Goal: Information Seeking & Learning: Find specific page/section

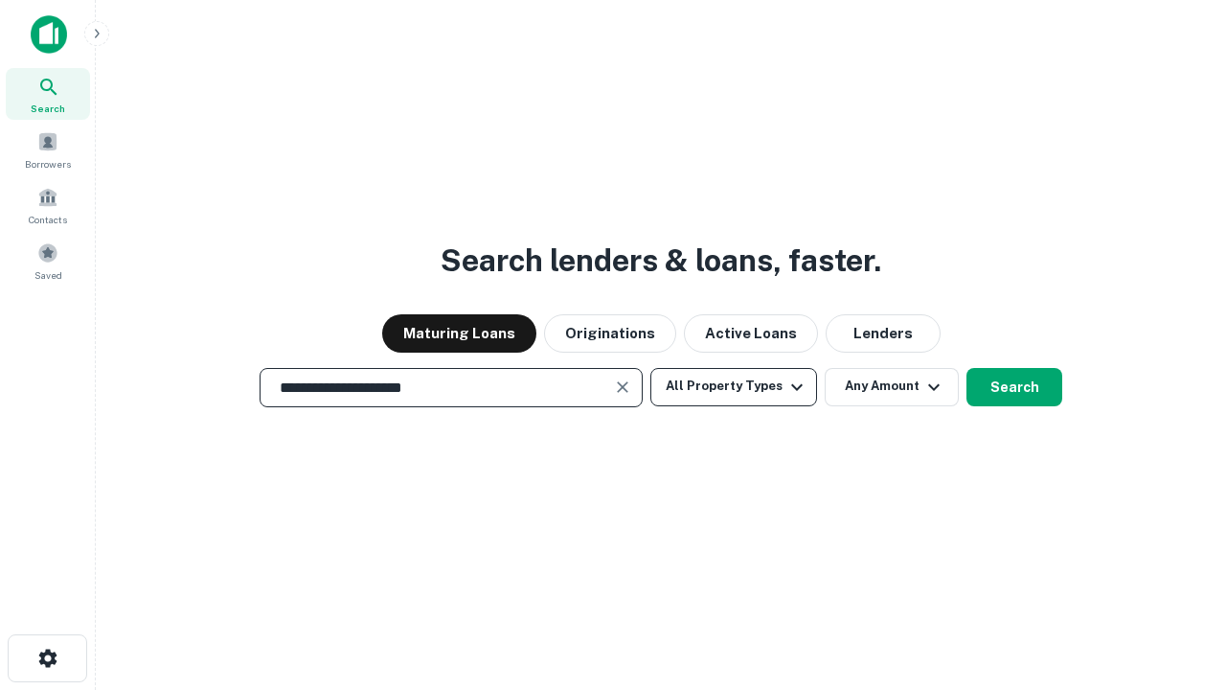
type input "**********"
click at [734, 386] on button "All Property Types" at bounding box center [733, 387] width 167 height 38
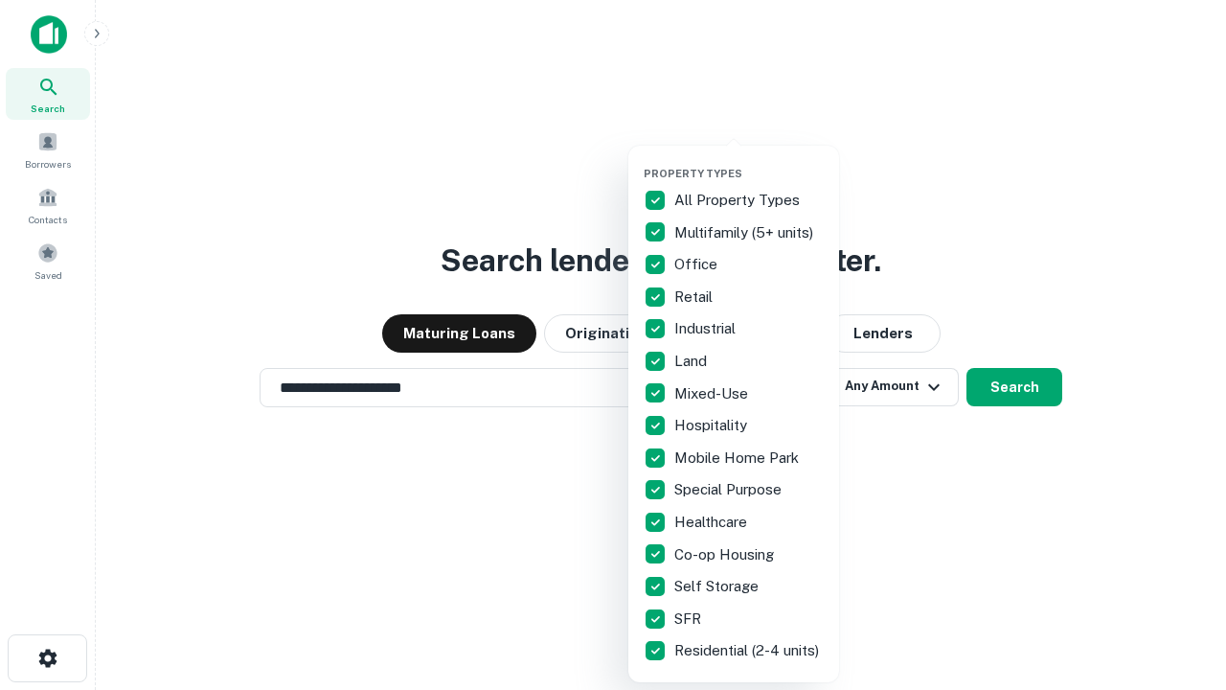
click at [749, 161] on button "button" at bounding box center [749, 161] width 211 height 1
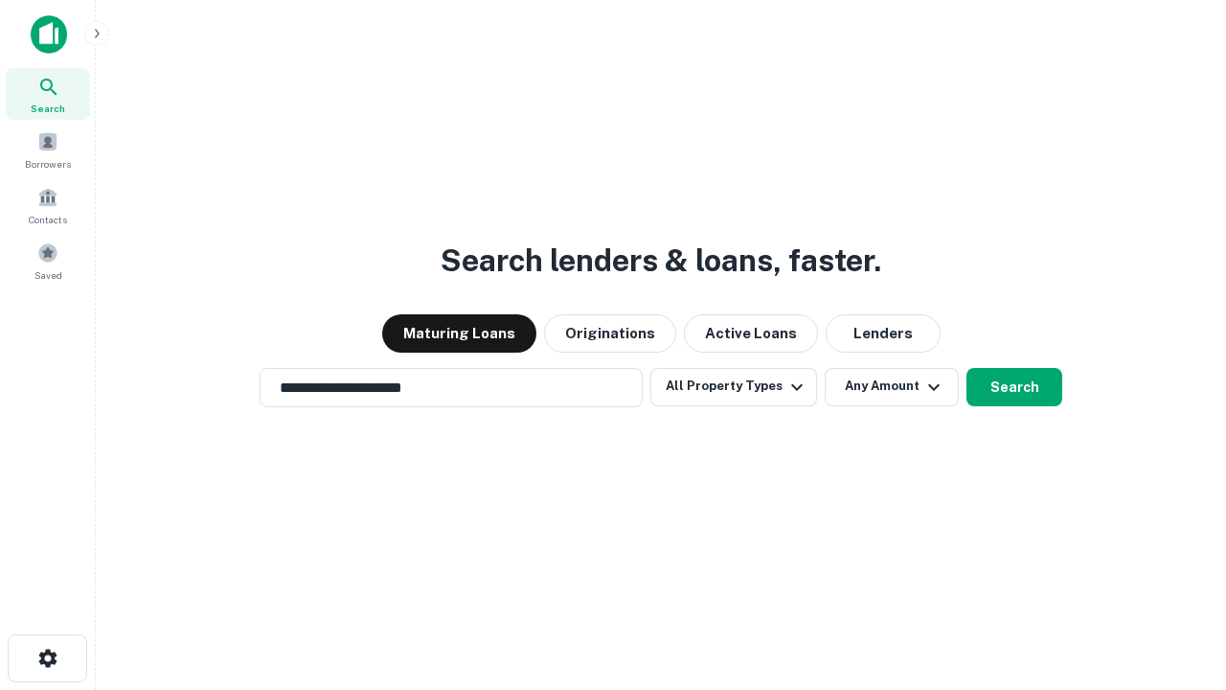
scroll to position [30, 0]
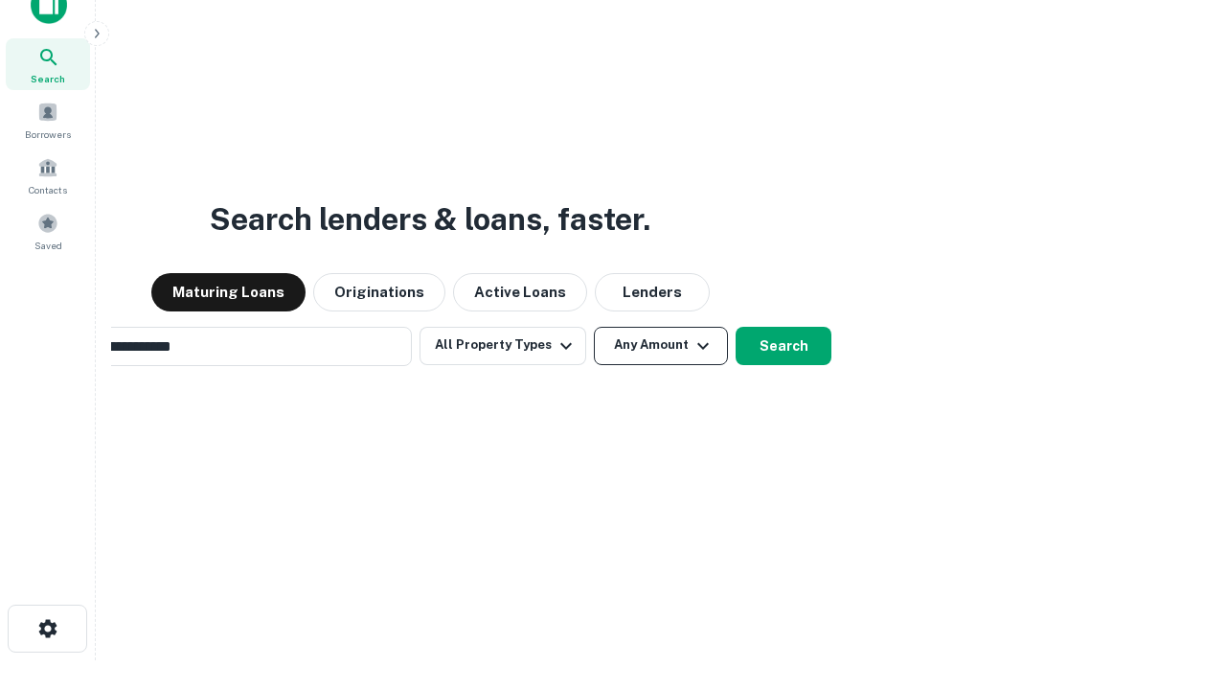
click at [594, 327] on button "Any Amount" at bounding box center [661, 346] width 134 height 38
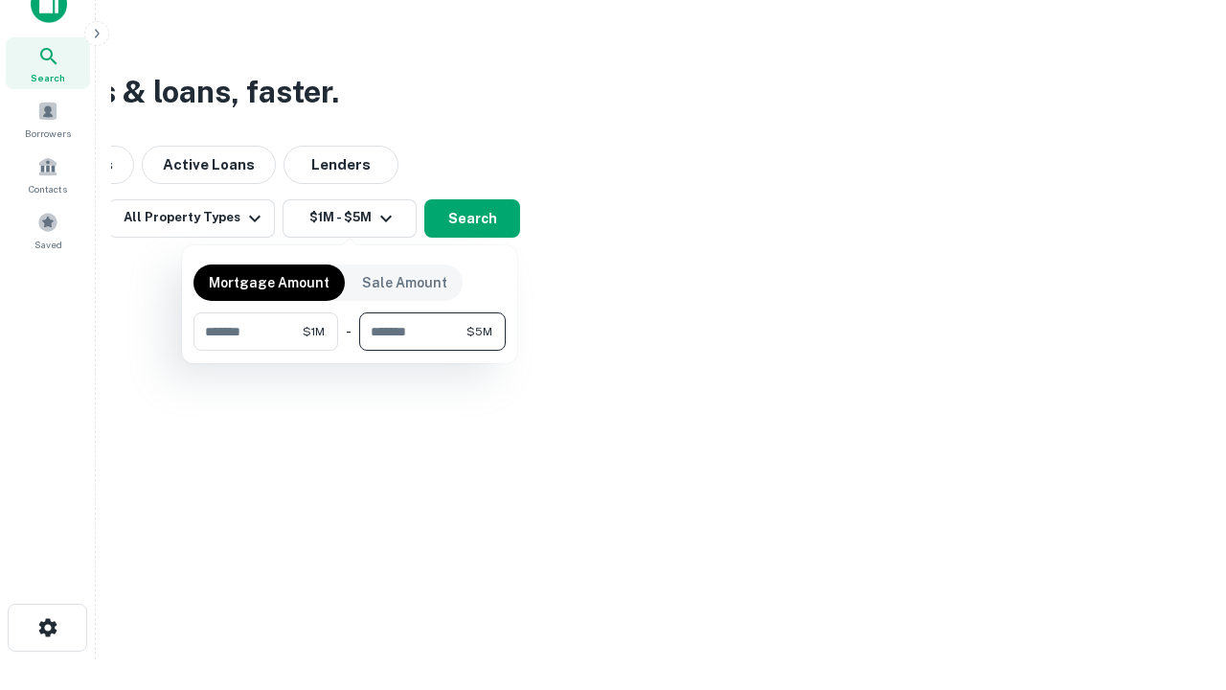
type input "*******"
click at [350, 351] on button "button" at bounding box center [349, 351] width 312 height 1
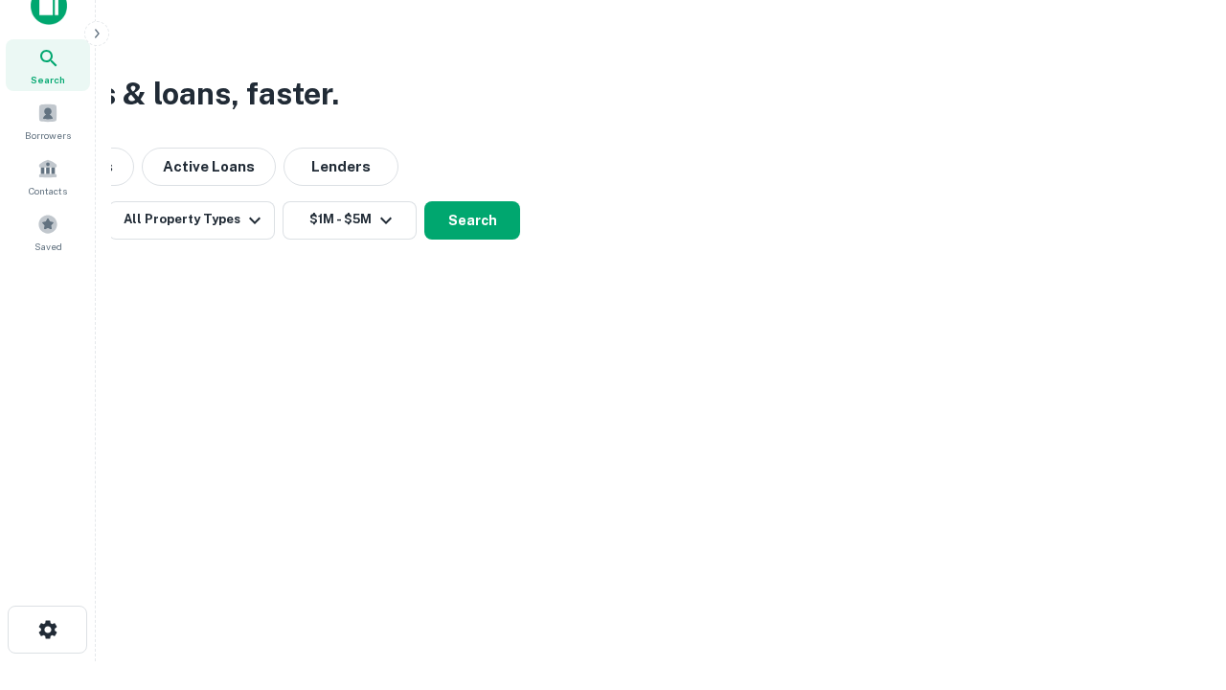
scroll to position [11, 353]
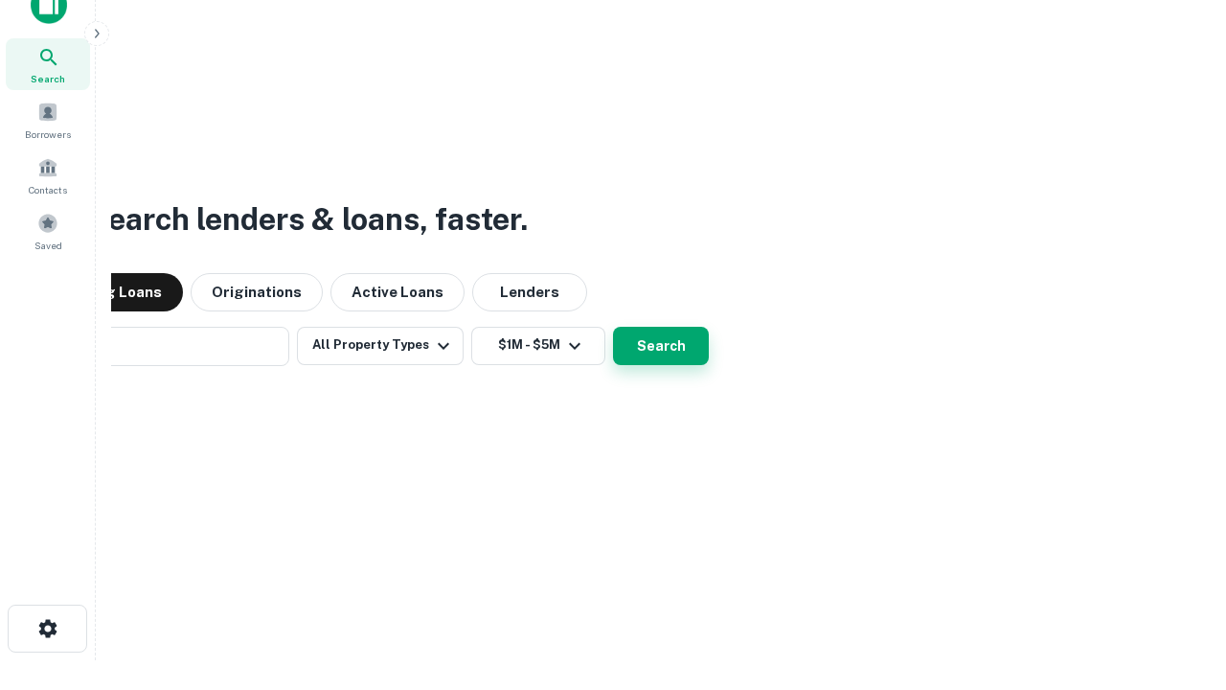
click at [613, 327] on button "Search" at bounding box center [661, 346] width 96 height 38
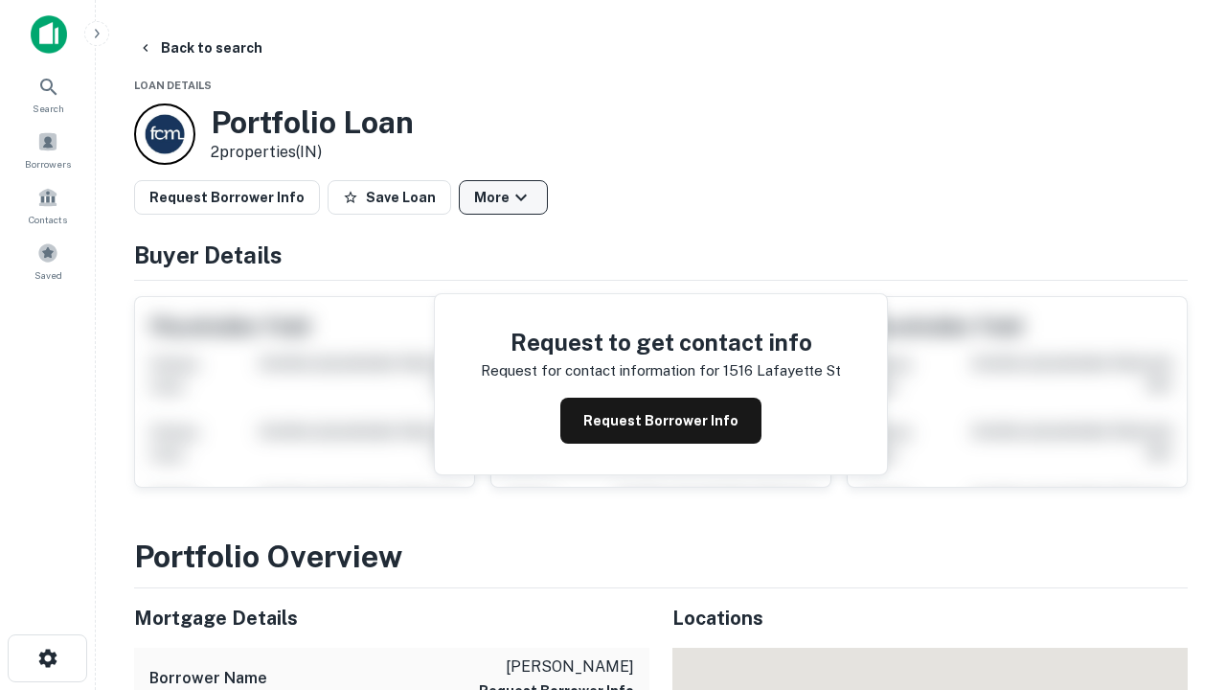
click at [503, 197] on button "More" at bounding box center [503, 197] width 89 height 34
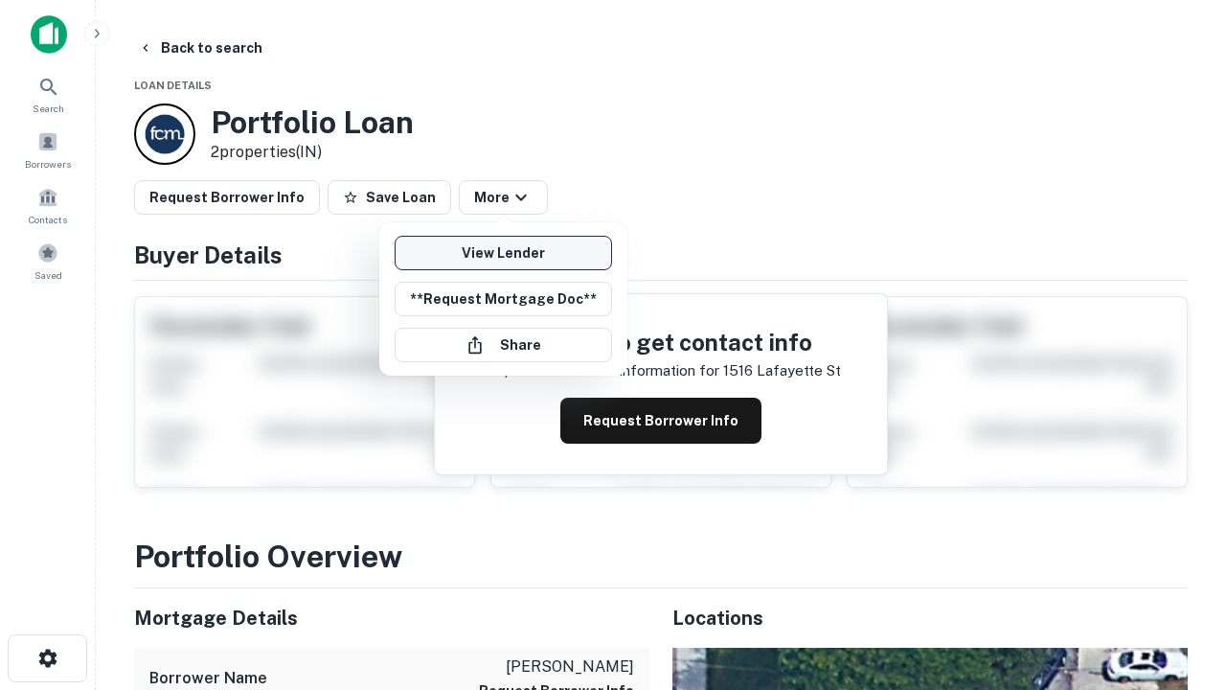
click at [503, 253] on link "View Lender" at bounding box center [503, 253] width 217 height 34
